Goal: Task Accomplishment & Management: Manage account settings

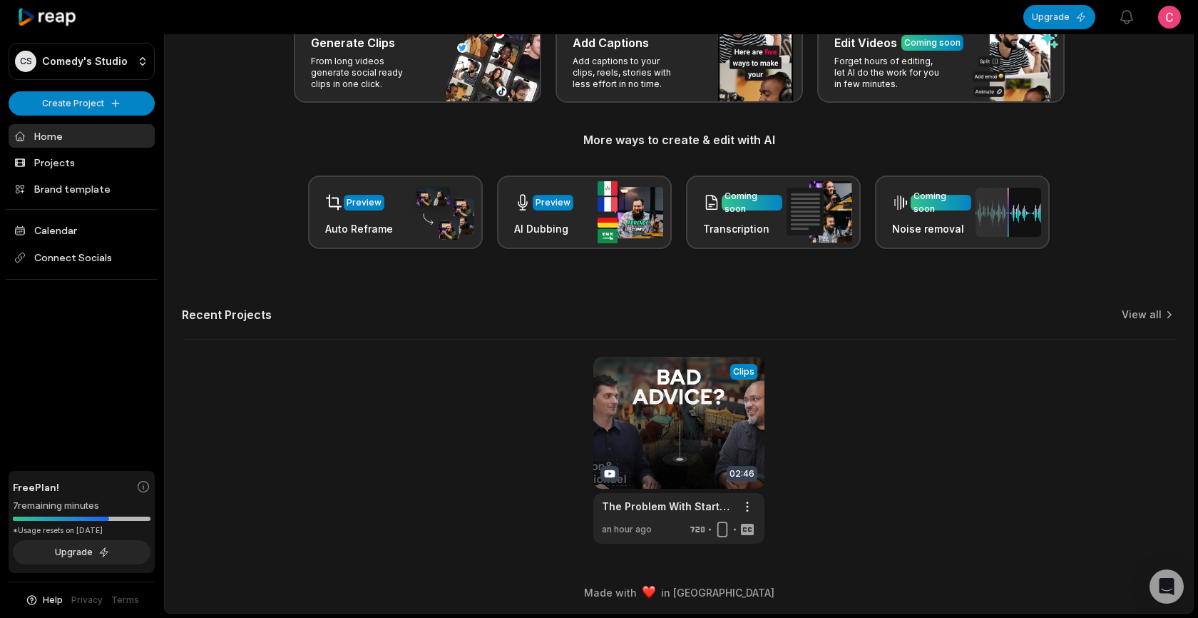
click at [1153, 14] on div "Upgrade View notifications Open user menu" at bounding box center [1102, 17] width 158 height 33
click at [1160, 16] on html "CS Comedy's Studio Create Project Home Projects Brand template Calendar Connect…" at bounding box center [599, 215] width 1198 height 618
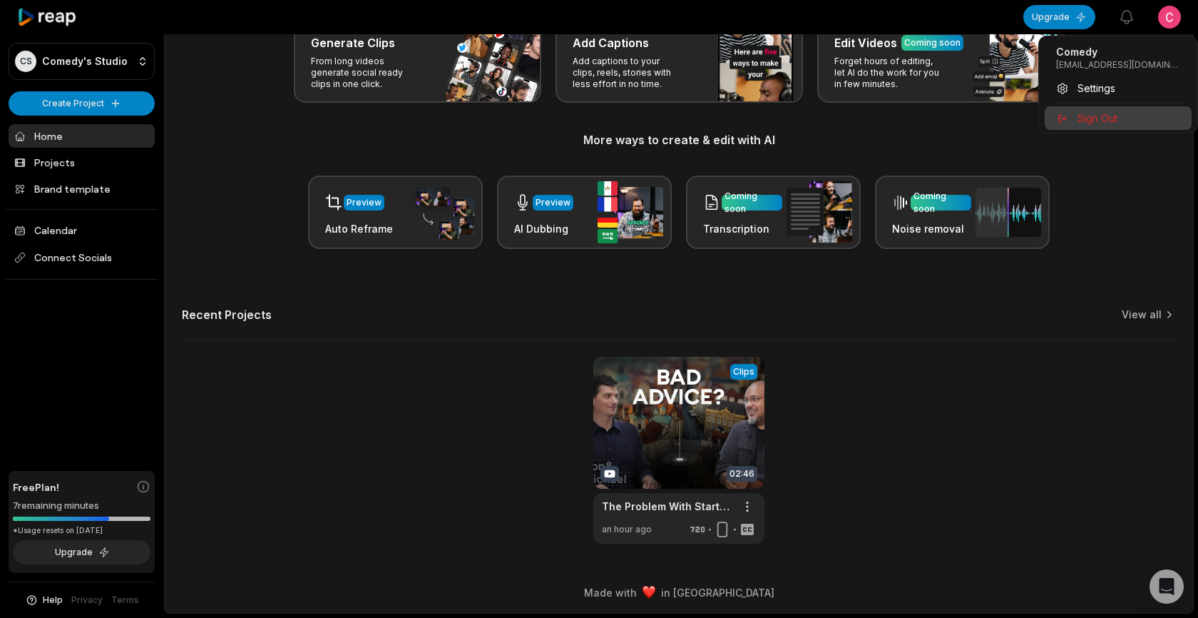
click at [1110, 114] on span "Sign Out" at bounding box center [1098, 118] width 40 height 15
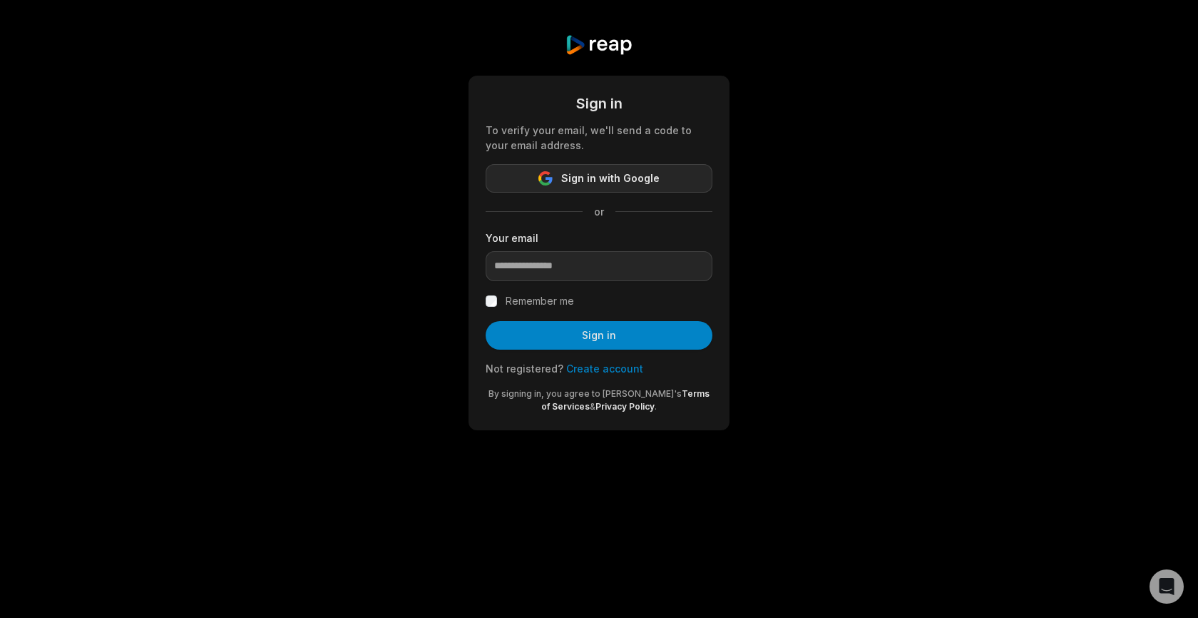
click at [561, 179] on button "Sign in with Google" at bounding box center [599, 178] width 227 height 29
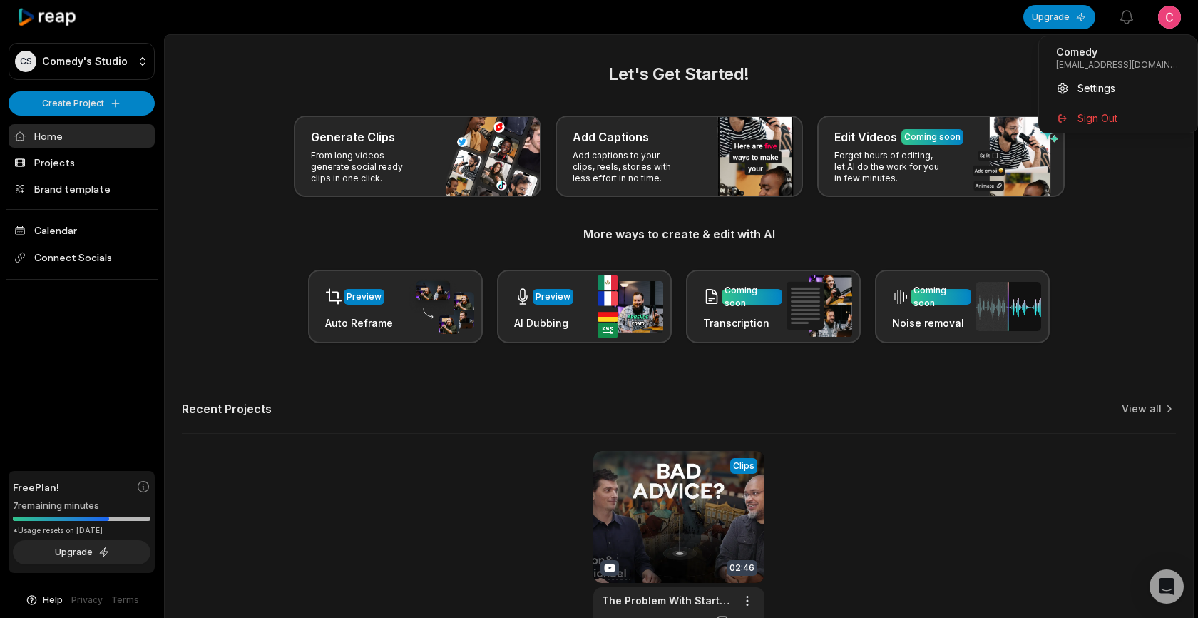
click at [1170, 16] on html "CS Comedy's Studio Create Project Home Projects Brand template Calendar Connect…" at bounding box center [599, 309] width 1198 height 618
click at [1088, 91] on span "Settings" at bounding box center [1097, 88] width 38 height 15
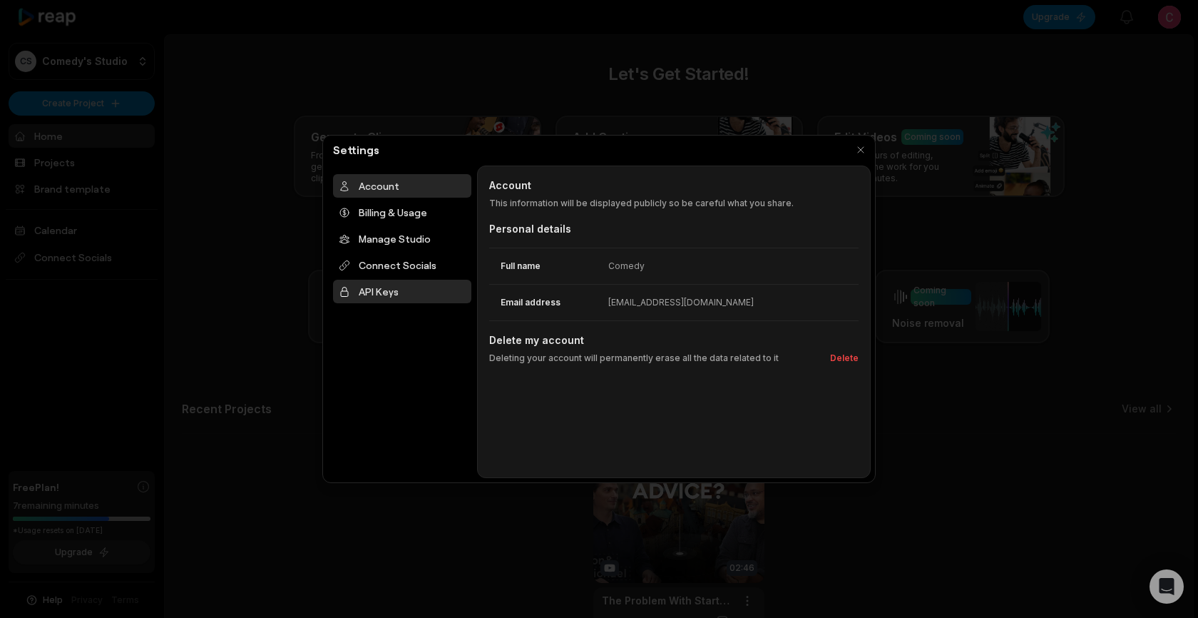
click at [400, 290] on div "API Keys" at bounding box center [402, 292] width 138 height 24
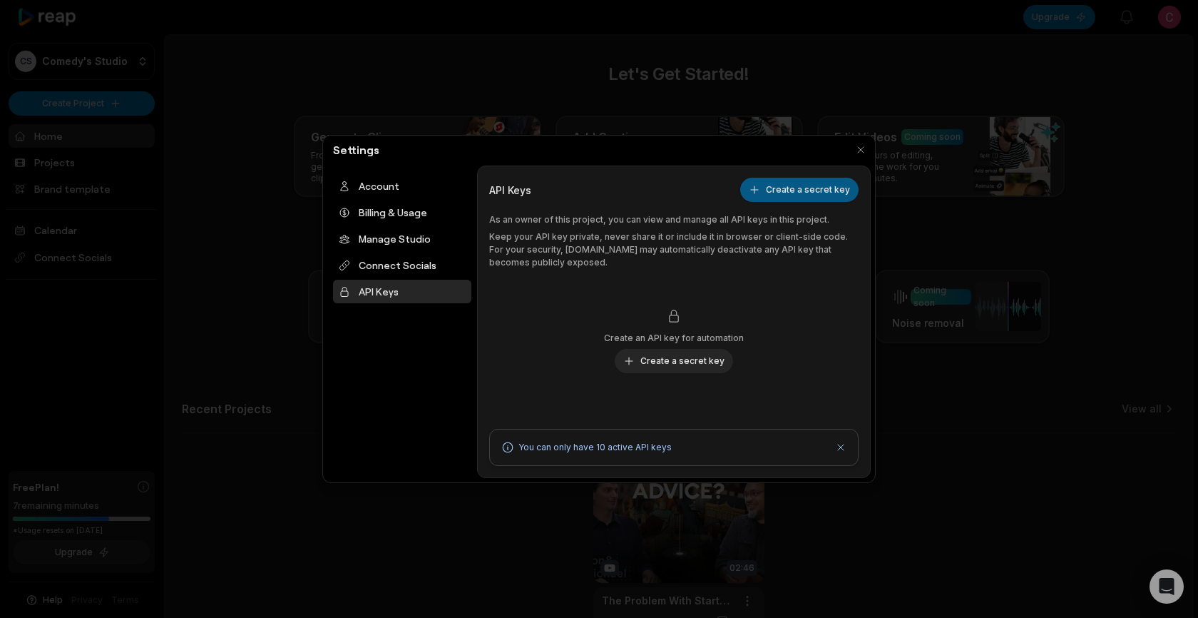
click at [780, 184] on button "Create a secret key" at bounding box center [799, 190] width 118 height 24
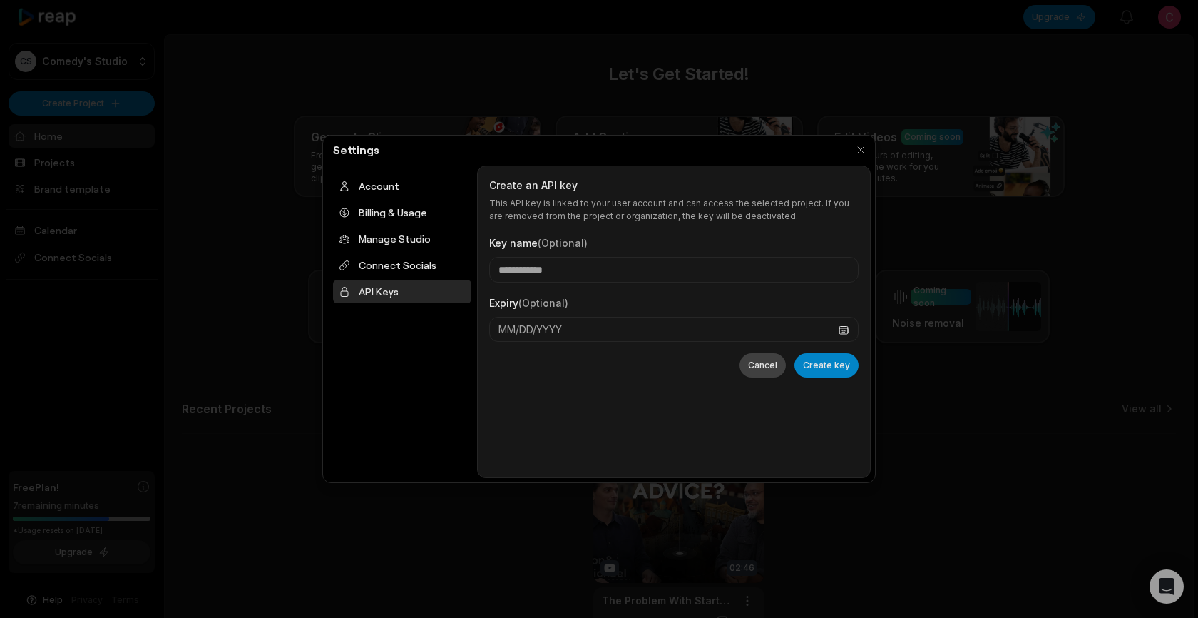
click at [762, 362] on button "Cancel" at bounding box center [763, 365] width 46 height 24
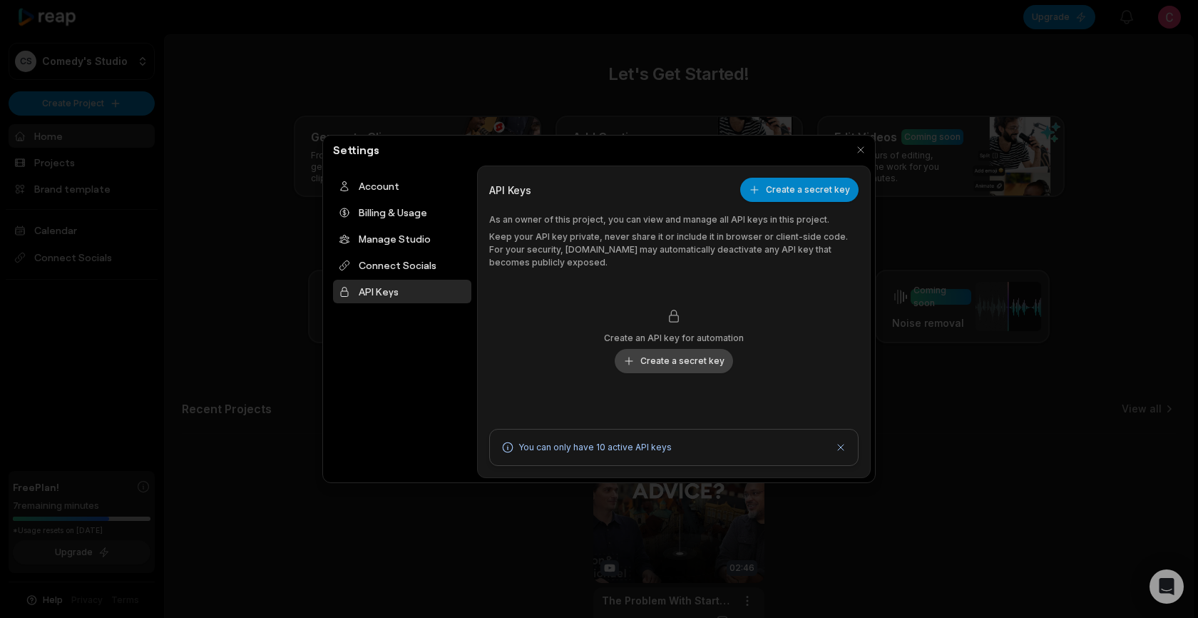
click at [711, 366] on button "Create a secret key" at bounding box center [674, 361] width 118 height 24
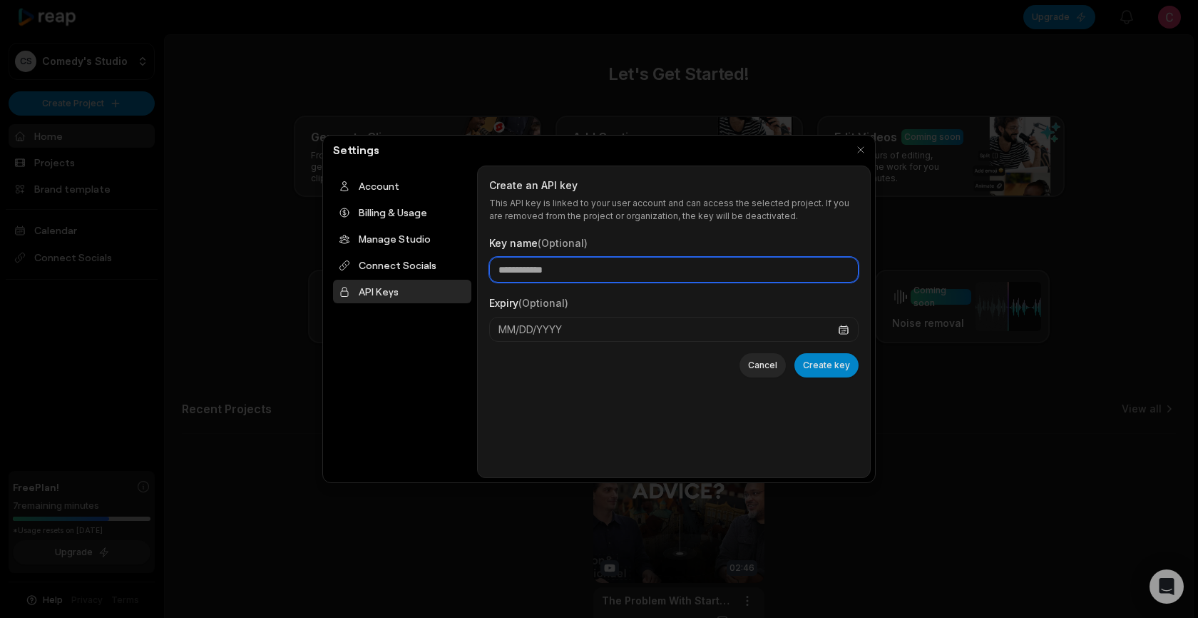
click at [674, 272] on input "Key name (Optional)" at bounding box center [673, 270] width 369 height 26
click at [860, 153] on button "button" at bounding box center [861, 150] width 20 height 20
